Goal: Transaction & Acquisition: Obtain resource

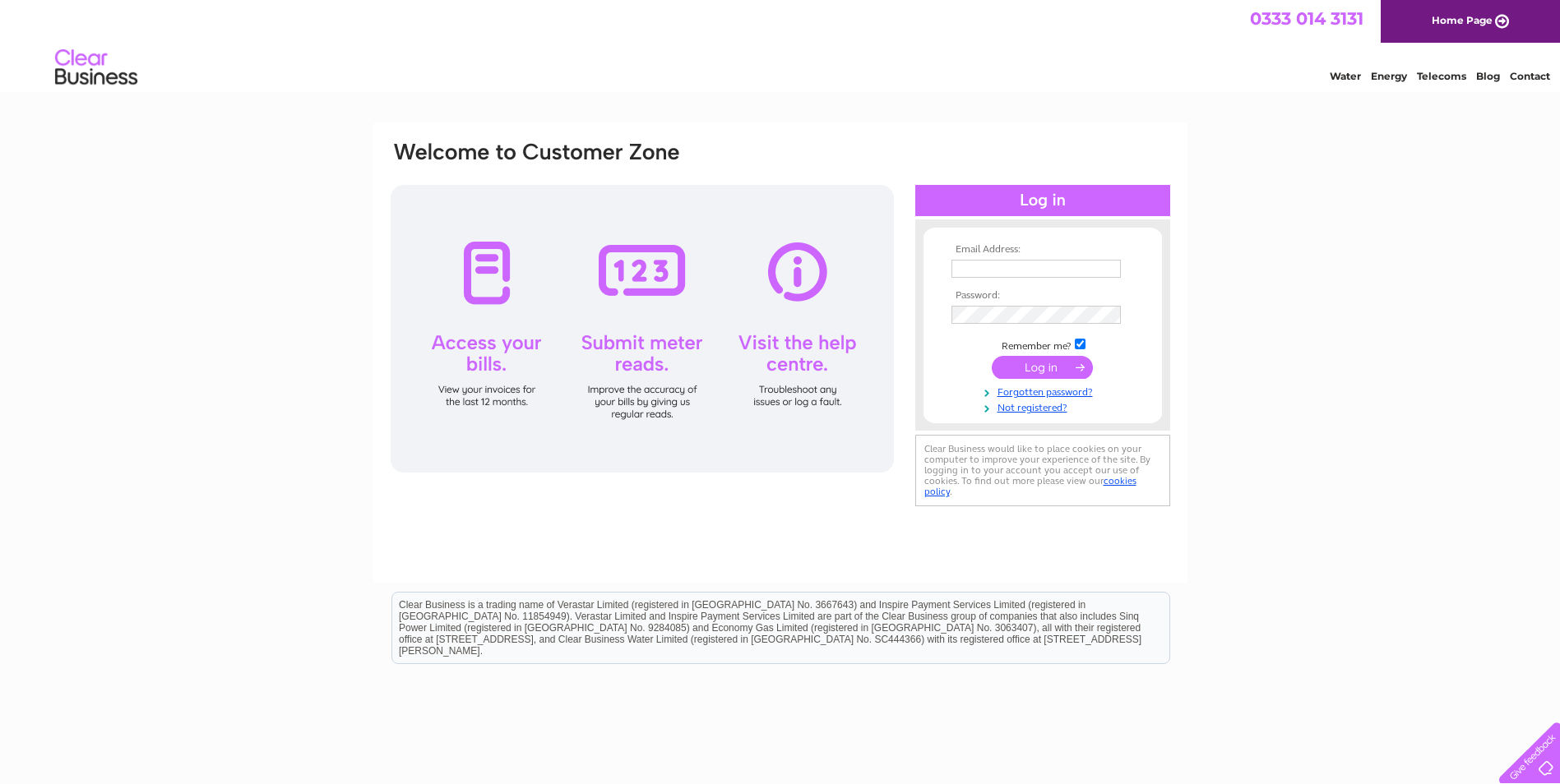
type input "eleanorgilligan@hotmail.co.uk"
click at [1040, 365] on input "submit" at bounding box center [1042, 367] width 101 height 23
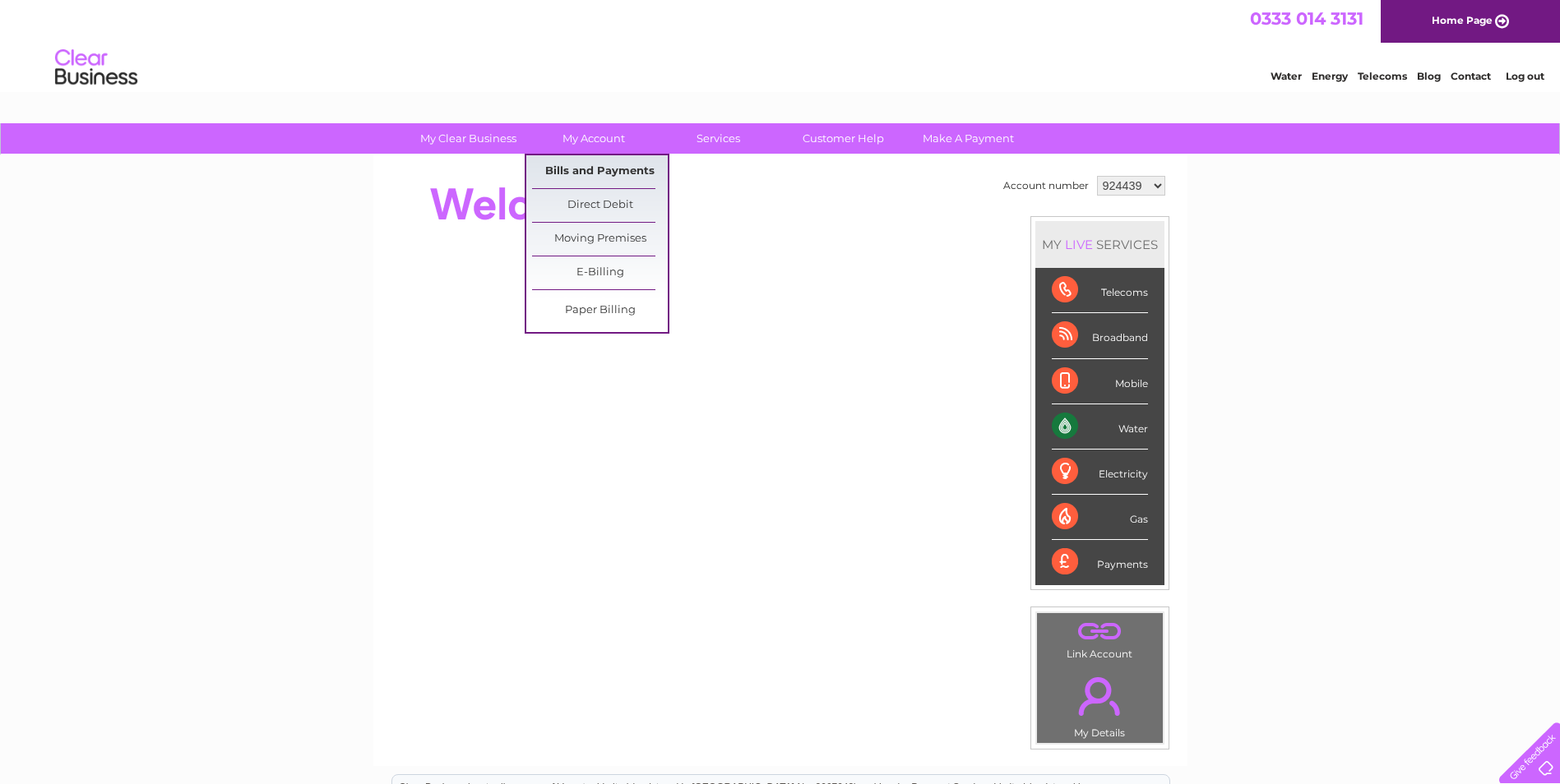
click at [616, 170] on link "Bills and Payments" at bounding box center [600, 172] width 135 height 32
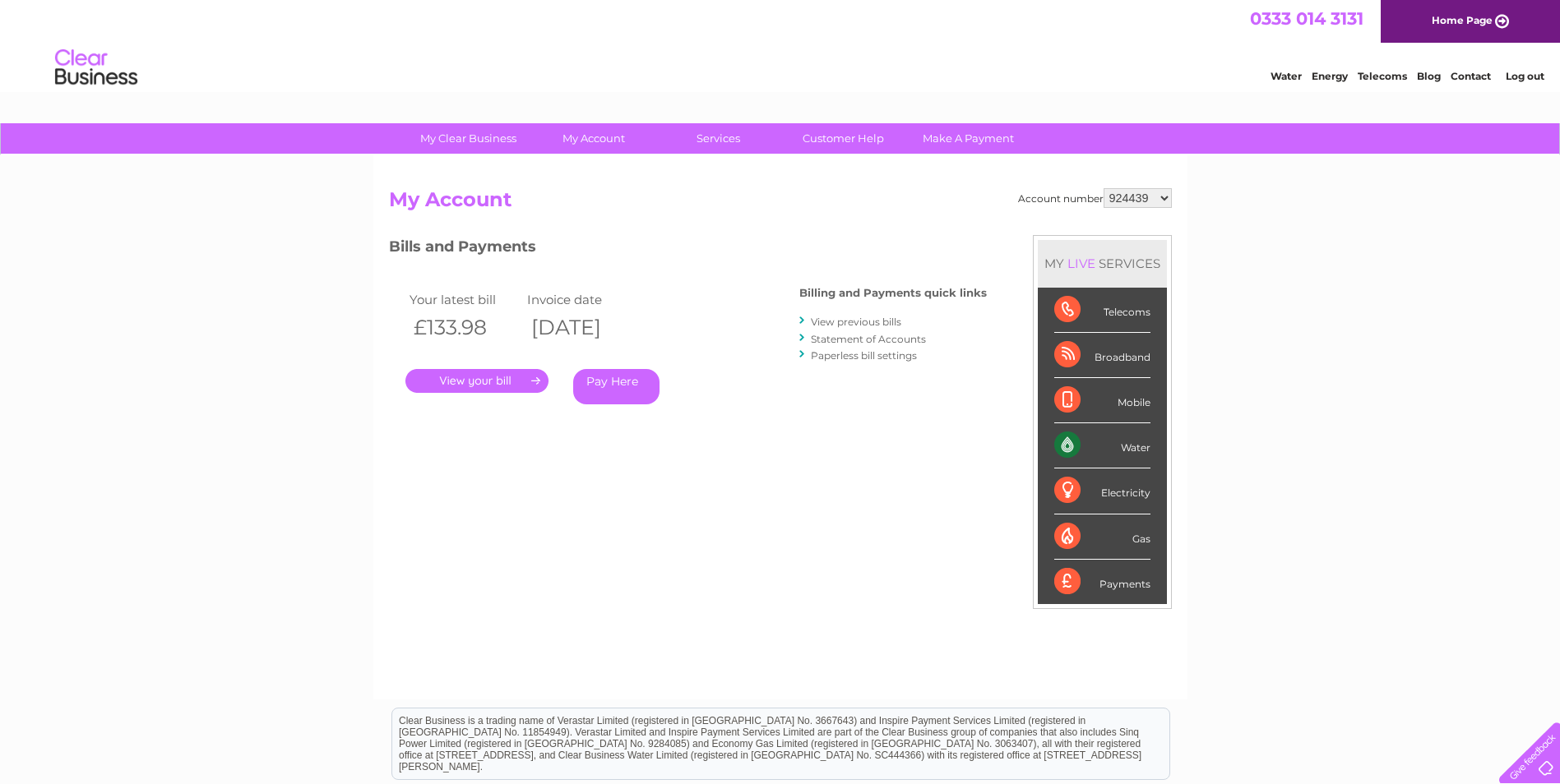
click at [493, 382] on link "." at bounding box center [477, 381] width 143 height 24
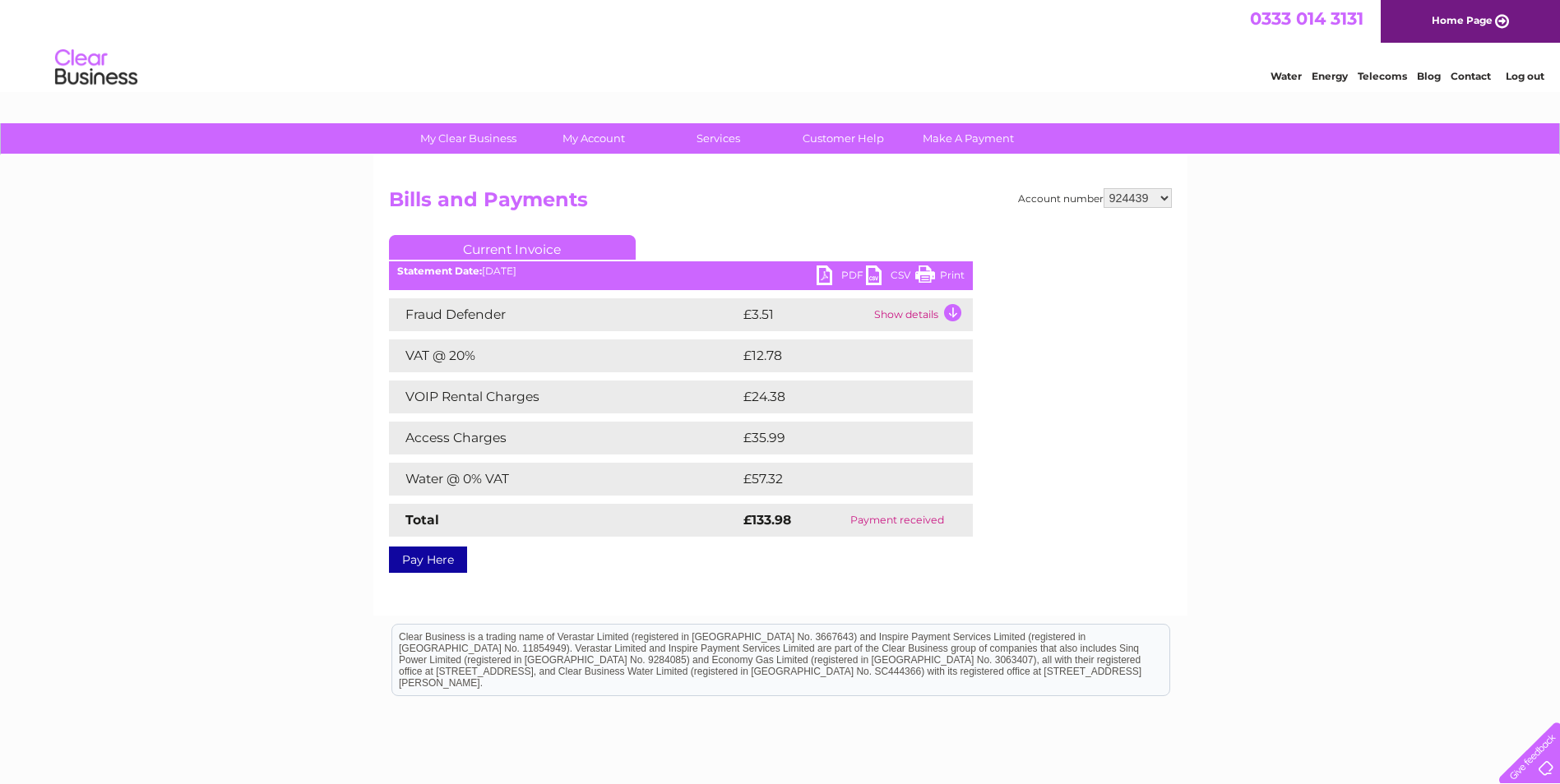
click at [842, 270] on link "PDF" at bounding box center [842, 277] width 50 height 24
click at [1162, 199] on select "924439 1024081 1080955" at bounding box center [1138, 197] width 69 height 20
select select "1024081"
click at [1104, 188] on select "924439 1024081 1080955" at bounding box center [1138, 197] width 69 height 20
click at [846, 277] on link "PDF" at bounding box center [842, 277] width 50 height 24
